Goal: Transaction & Acquisition: Purchase product/service

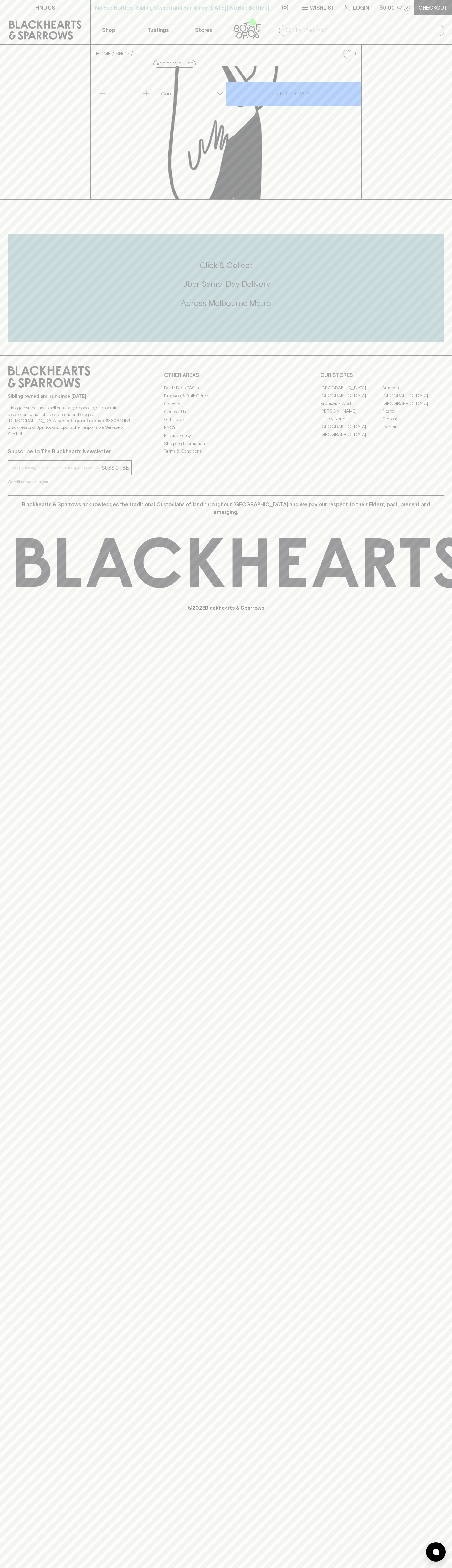
click at [339, 8] on link "Login" at bounding box center [356, 7] width 38 height 15
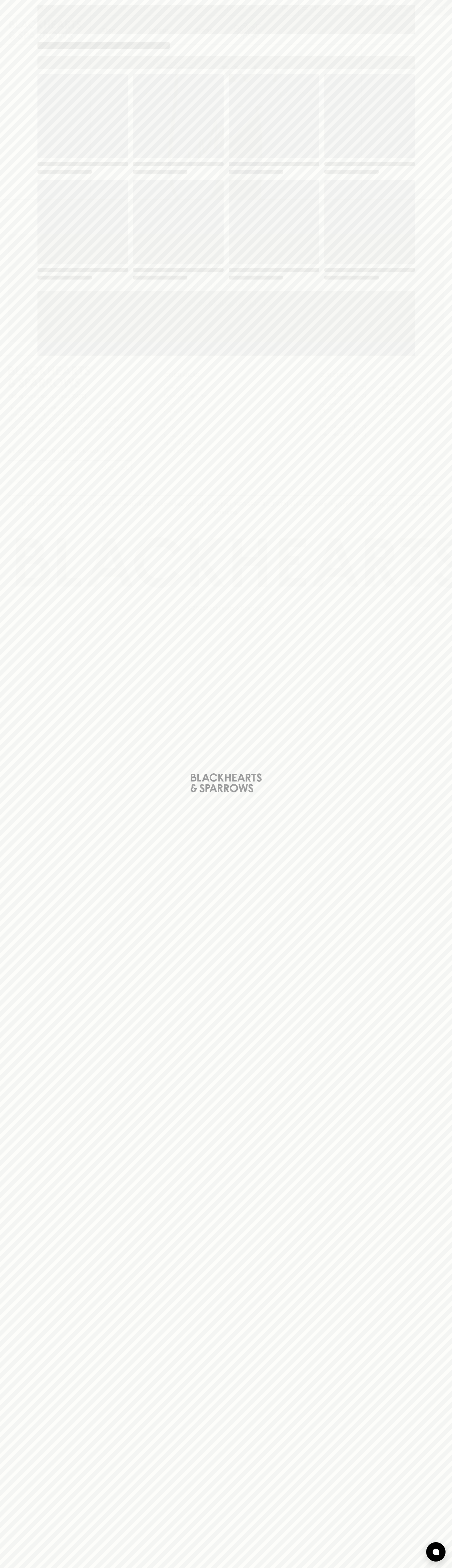
click at [210, 1567] on html "FIND US | No Bad Bottles | Sibling Owned and Run Since [DATE] | No Bad Bottles …" at bounding box center [226, 784] width 452 height 1568
click at [6, 1195] on div "Loading" at bounding box center [226, 784] width 452 height 1568
